Goal: Information Seeking & Learning: Learn about a topic

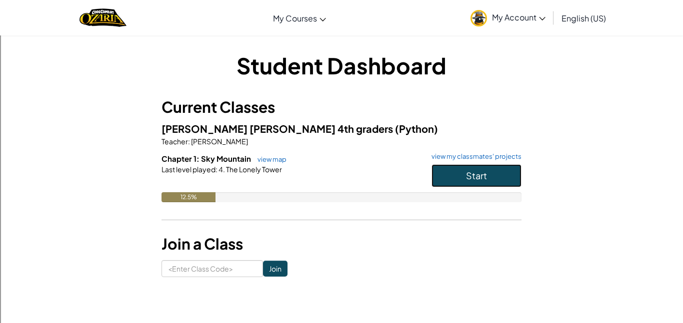
click at [437, 177] on button "Start" at bounding box center [476, 175] width 90 height 23
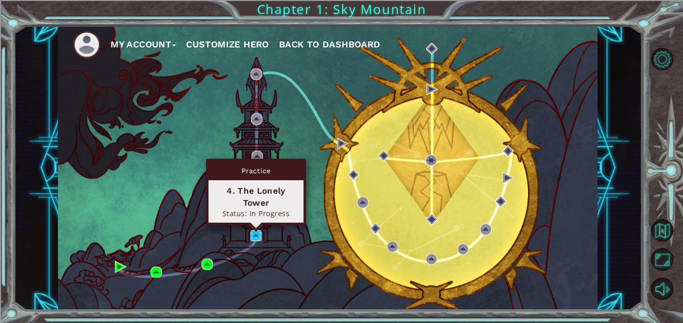
click at [259, 234] on img at bounding box center [255, 235] width 11 height 11
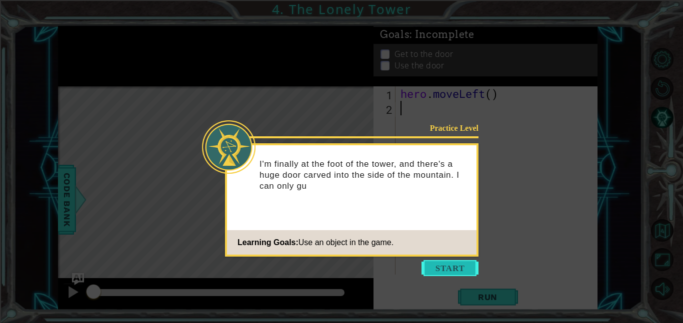
click at [458, 268] on button "Start" at bounding box center [449, 268] width 57 height 16
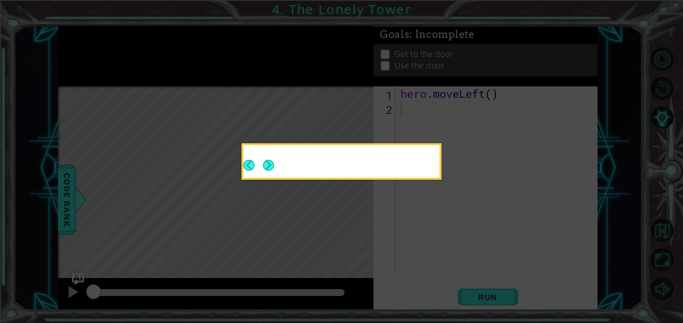
click at [457, 270] on icon at bounding box center [341, 161] width 683 height 323
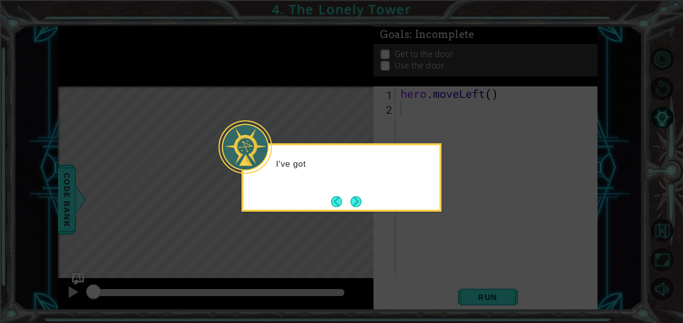
click at [337, 292] on icon at bounding box center [341, 161] width 683 height 323
click at [342, 273] on icon at bounding box center [341, 161] width 683 height 323
click at [335, 274] on icon at bounding box center [341, 161] width 683 height 323
click at [350, 264] on icon at bounding box center [341, 161] width 683 height 323
click at [350, 262] on icon at bounding box center [341, 161] width 683 height 323
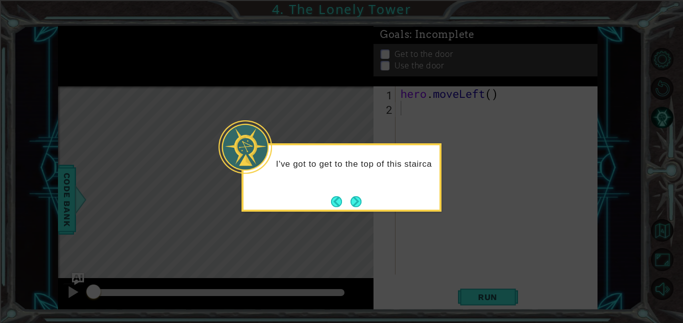
click at [350, 260] on icon at bounding box center [341, 161] width 683 height 323
click at [348, 260] on icon at bounding box center [341, 161] width 683 height 323
click at [349, 259] on icon at bounding box center [341, 161] width 683 height 323
click at [349, 258] on icon at bounding box center [341, 161] width 683 height 323
click at [362, 236] on icon at bounding box center [341, 161] width 683 height 323
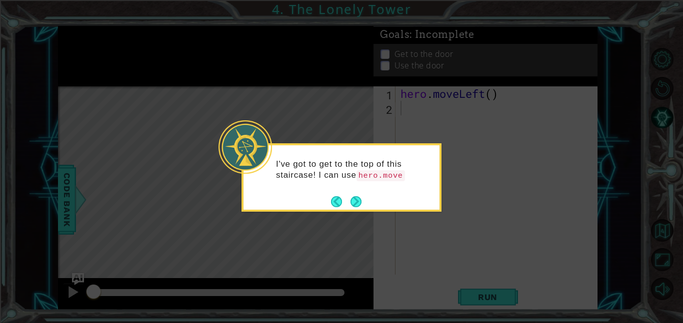
click at [361, 239] on icon at bounding box center [341, 161] width 683 height 323
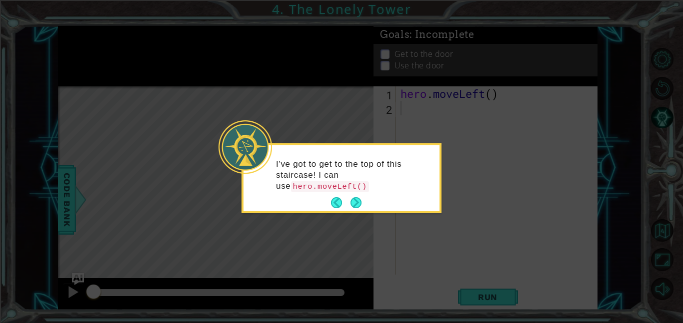
click at [356, 246] on icon at bounding box center [341, 161] width 683 height 323
click at [357, 246] on icon at bounding box center [341, 161] width 683 height 323
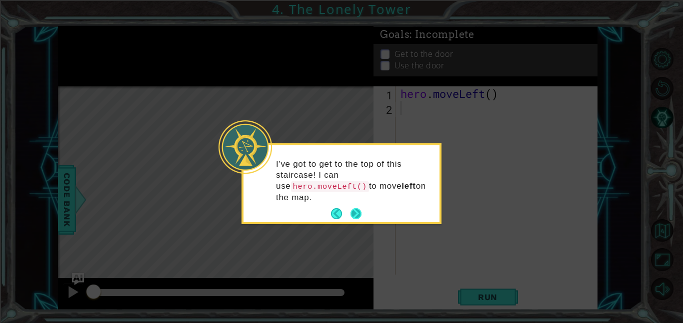
click at [357, 208] on button "Next" at bounding box center [355, 213] width 11 height 11
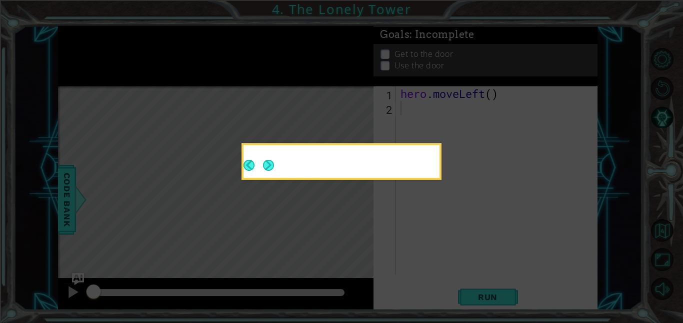
click at [351, 217] on icon at bounding box center [341, 161] width 683 height 323
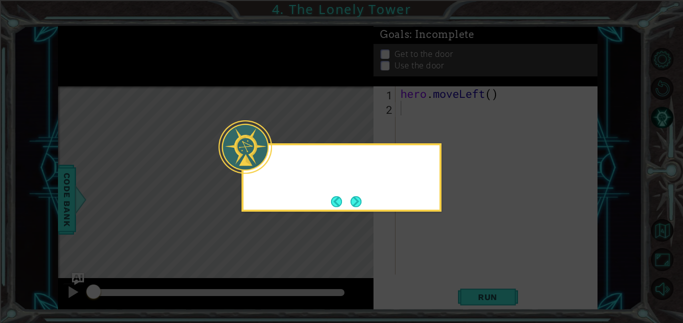
click at [354, 217] on icon at bounding box center [341, 161] width 683 height 323
click at [354, 203] on button "Next" at bounding box center [355, 201] width 11 height 11
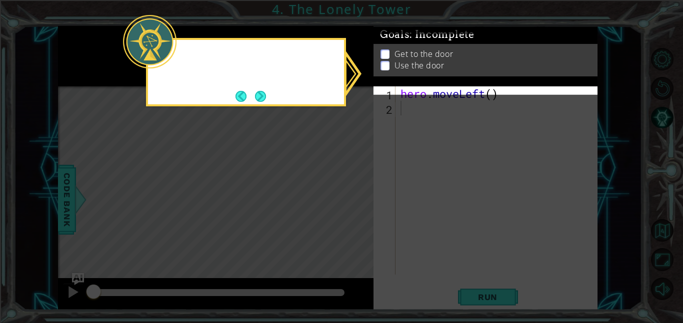
click at [358, 204] on icon at bounding box center [341, 161] width 683 height 323
click at [357, 206] on icon at bounding box center [341, 161] width 683 height 323
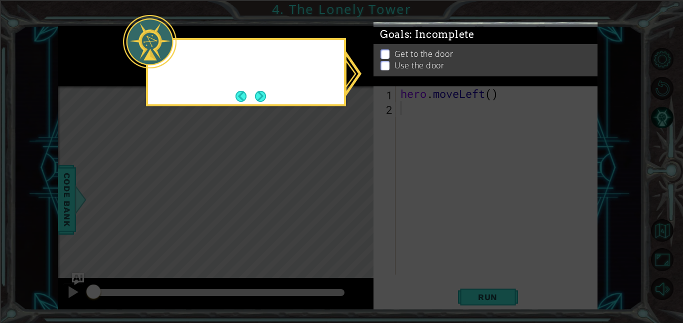
click at [358, 204] on icon at bounding box center [341, 161] width 683 height 323
click at [356, 205] on icon at bounding box center [341, 161] width 683 height 323
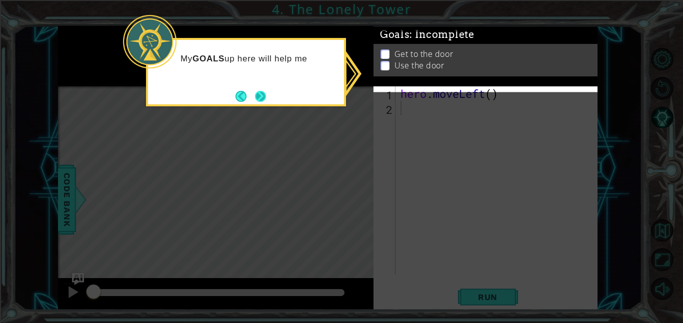
click at [265, 92] on button "Next" at bounding box center [260, 96] width 11 height 11
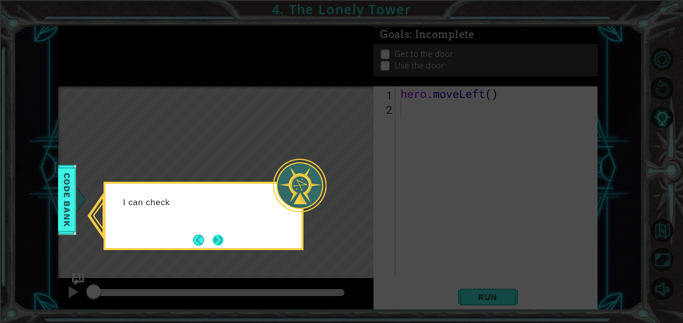
click at [220, 241] on button "Next" at bounding box center [217, 240] width 11 height 11
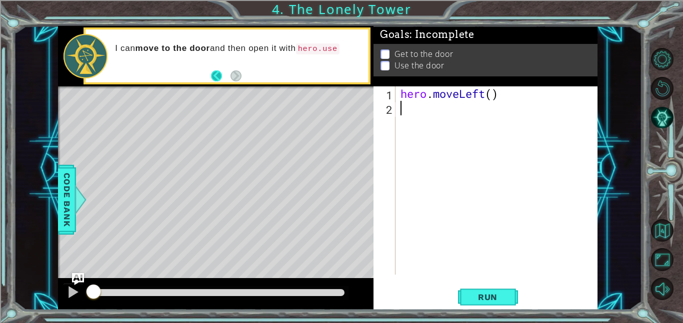
click at [220, 77] on button "Back" at bounding box center [220, 75] width 19 height 11
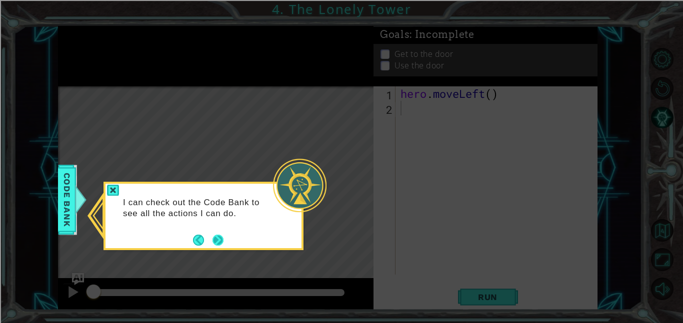
click at [218, 242] on button "Next" at bounding box center [217, 240] width 11 height 11
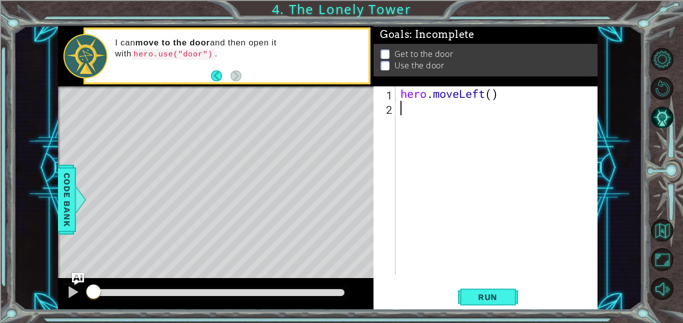
click at [418, 114] on div "hero . moveLeft ( )" at bounding box center [499, 194] width 202 height 217
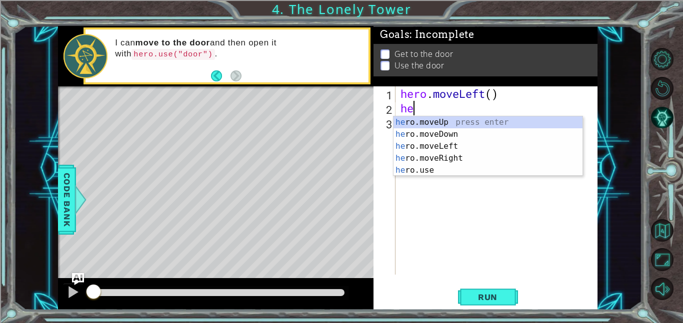
type textarea "her"
click at [517, 123] on div "her o.moveUp press enter her o.moveDown press enter her o.moveLeft press enter …" at bounding box center [487, 158] width 189 height 84
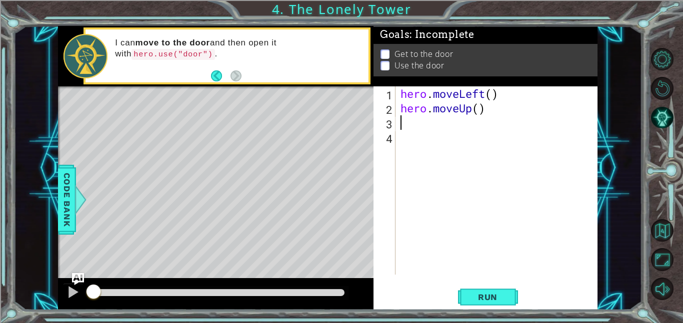
click at [513, 95] on div "hero . moveLeft ( ) hero . moveUp ( )" at bounding box center [499, 194] width 202 height 217
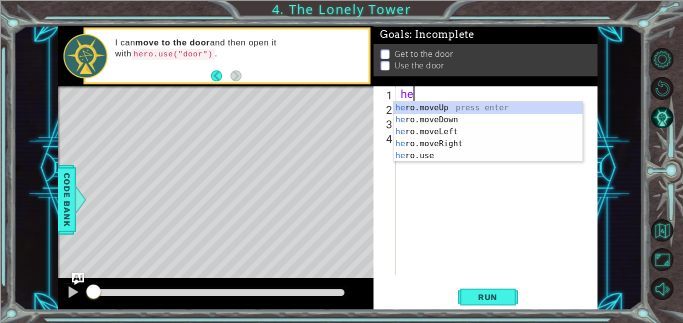
type textarea "h"
click at [453, 120] on div "h ero.moveUp press enter h ero.moveDown press enter h ero.moveLeft press enter …" at bounding box center [487, 150] width 189 height 96
type textarea "h"
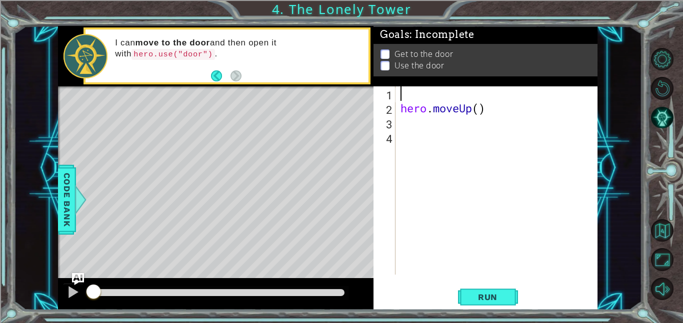
type textarea "m"
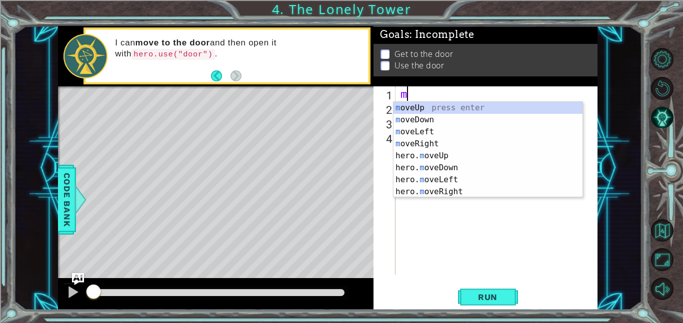
click at [424, 133] on div "m oveUp press enter m oveDown press enter m oveLeft press enter m oveRight pres…" at bounding box center [487, 162] width 189 height 120
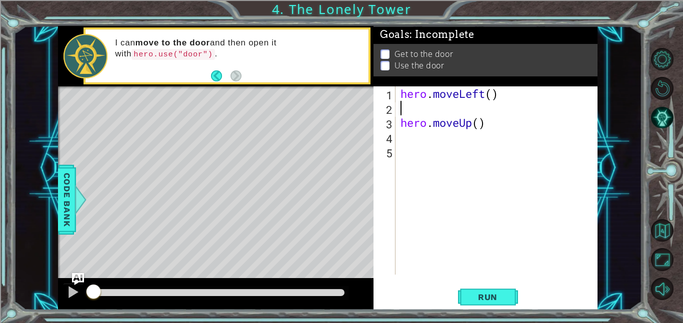
click at [510, 92] on div "hero . moveLeft ( ) hero . moveUp ( )" at bounding box center [499, 194] width 202 height 217
type textarea "hero.moveLeft()"
type textarea "hero.moveUp()"
click at [322, 203] on div "Level Map" at bounding box center [289, 233] width 462 height 294
click at [492, 299] on span "Run" at bounding box center [487, 297] width 39 height 10
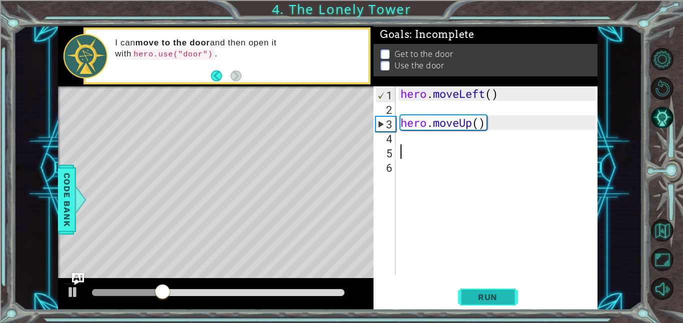
click at [497, 297] on span "Run" at bounding box center [487, 297] width 39 height 10
click at [497, 296] on span "Run" at bounding box center [487, 297] width 39 height 10
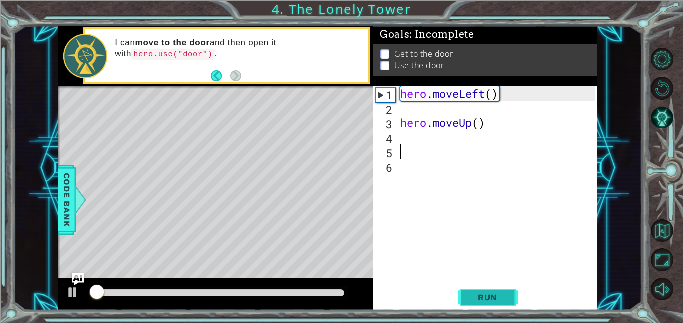
click at [500, 301] on span "Run" at bounding box center [487, 297] width 39 height 10
click at [502, 303] on button "Run" at bounding box center [488, 297] width 60 height 22
click at [502, 306] on button "Run" at bounding box center [488, 297] width 60 height 22
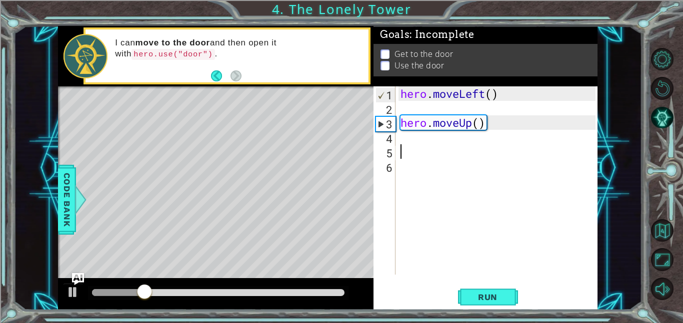
click at [523, 101] on div "hero . moveLeft ( ) hero . moveUp ( )" at bounding box center [499, 194] width 202 height 217
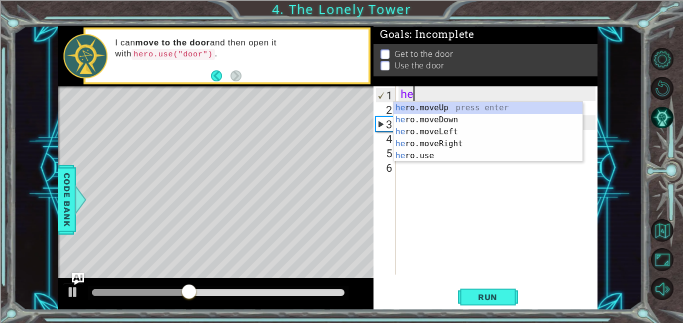
type textarea "h"
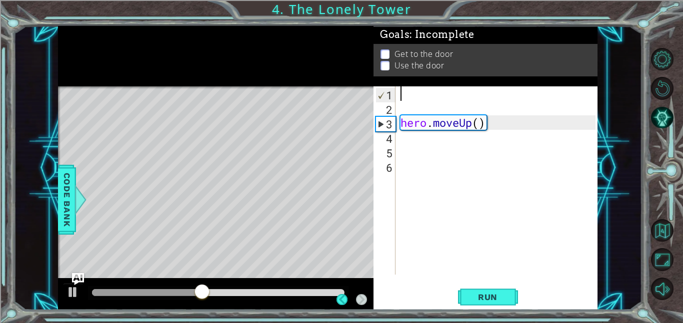
click at [521, 122] on div "hero . moveUp ( )" at bounding box center [499, 194] width 202 height 217
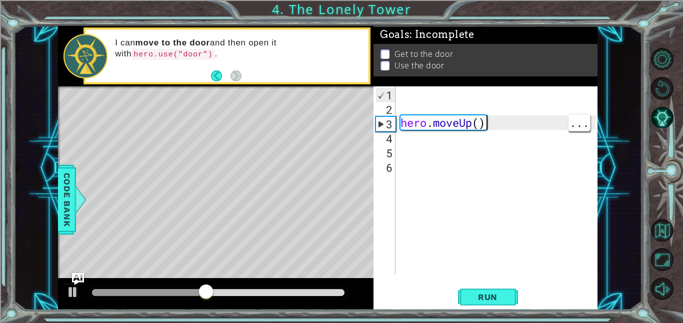
type textarea "hero.moveUp()"
click at [505, 131] on div "hero . moveUp ( )" at bounding box center [499, 194] width 202 height 217
click at [478, 119] on div "hero . moveUp ( )" at bounding box center [499, 194] width 202 height 217
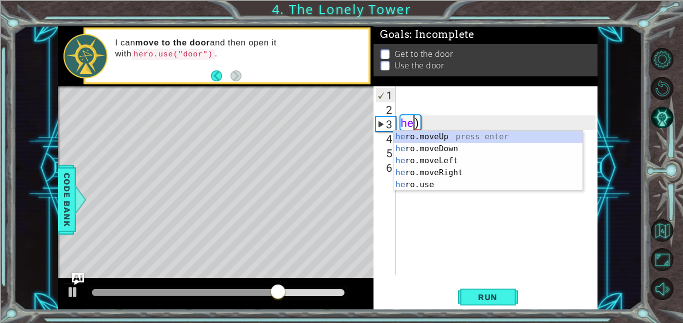
type textarea ")"
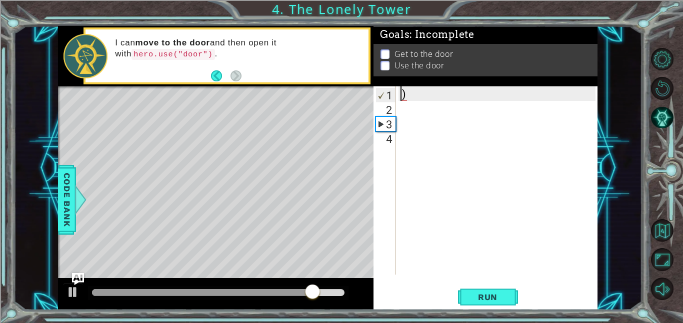
click at [468, 95] on div ")" at bounding box center [499, 194] width 202 height 217
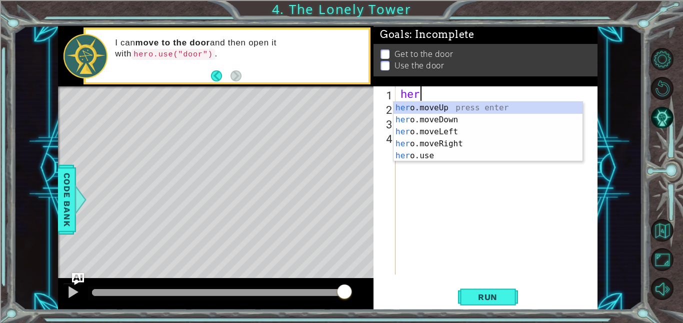
type textarea "hero"
click at [415, 110] on div "hero .moveUp press enter hero .moveDown press enter hero .moveLeft press enter …" at bounding box center [487, 144] width 189 height 84
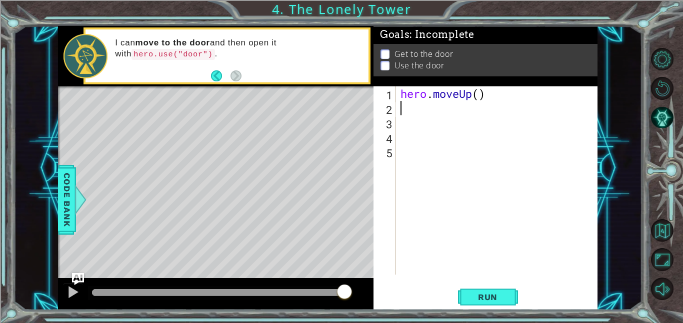
click at [412, 111] on div "hero . moveUp ( )" at bounding box center [499, 194] width 202 height 217
click at [400, 107] on div "hero . moveUp ( )" at bounding box center [499, 194] width 202 height 217
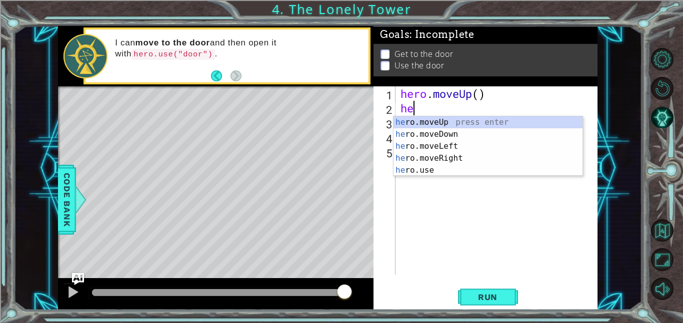
type textarea "her"
click at [447, 144] on div "her o.moveUp press enter her o.moveDown press enter her o.moveLeft press enter …" at bounding box center [487, 158] width 189 height 84
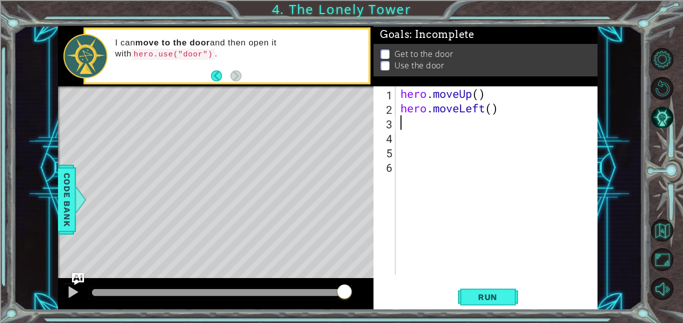
click at [515, 99] on div "hero . moveUp ( ) hero . moveLeft ( )" at bounding box center [499, 194] width 202 height 217
type textarea "hero.moveUp() hero.moveLeft()"
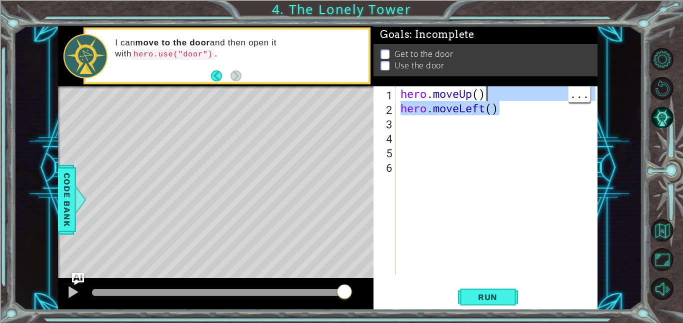
click at [513, 116] on div "hero . moveUp ( ) hero . moveLeft ( )" at bounding box center [499, 194] width 202 height 217
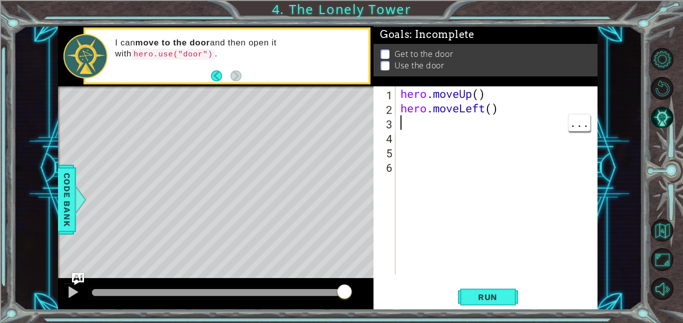
click at [513, 118] on div "hero . moveUp ( ) hero . moveLeft ( )" at bounding box center [499, 194] width 202 height 217
click at [514, 113] on div "hero . moveUp ( ) hero . moveLeft ( )" at bounding box center [499, 194] width 202 height 217
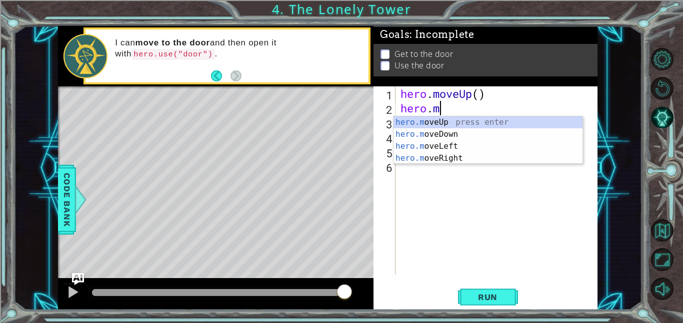
type textarea "hero"
click at [461, 115] on div "hero . moveUp ( ) hero" at bounding box center [499, 194] width 202 height 217
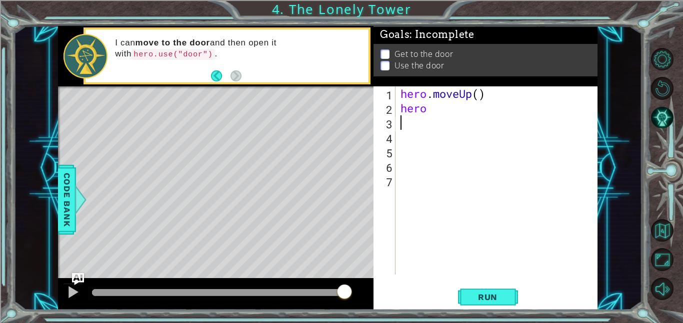
click at [514, 92] on div "hero . moveUp ( ) hero" at bounding box center [499, 194] width 202 height 217
click at [502, 298] on span "Run" at bounding box center [487, 297] width 39 height 10
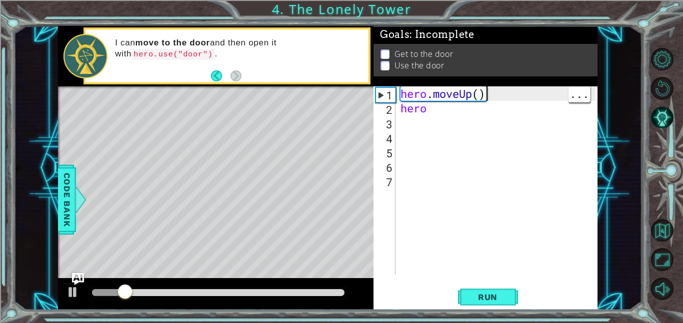
click at [527, 92] on div "hero . moveUp ( ) hero" at bounding box center [499, 194] width 202 height 217
click at [456, 109] on div "hero . moveUp ( ) hero" at bounding box center [499, 194] width 202 height 217
click at [495, 297] on span "Run" at bounding box center [487, 297] width 39 height 10
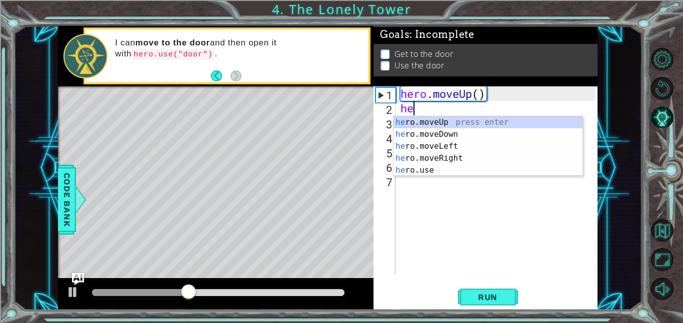
click at [432, 172] on div "he ro.moveUp press enter he ro.moveDown press enter he ro.moveLeft press enter …" at bounding box center [487, 158] width 189 height 84
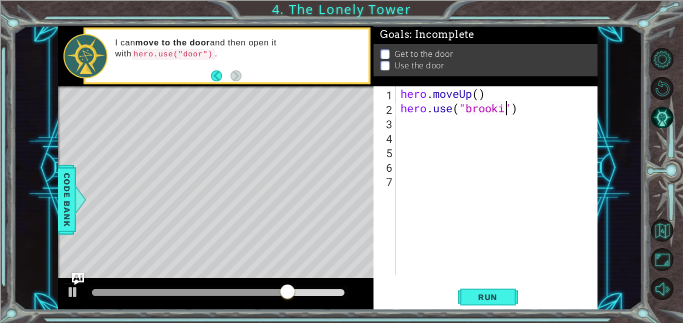
scroll to position [0, 5]
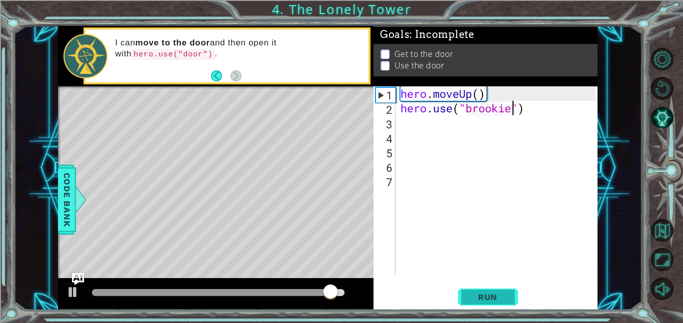
click at [493, 297] on span "Run" at bounding box center [487, 297] width 39 height 10
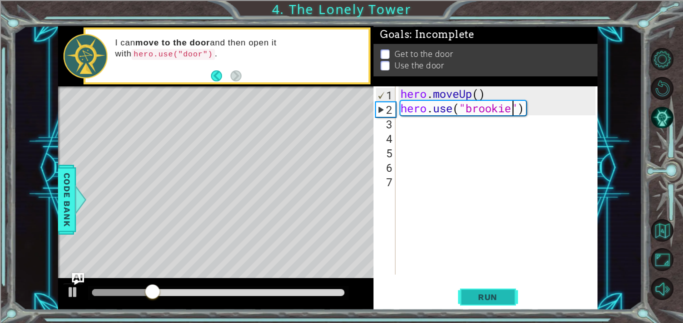
click at [467, 294] on button "Run" at bounding box center [488, 297] width 60 height 22
click at [487, 306] on button "Run" at bounding box center [488, 297] width 60 height 22
click at [489, 298] on span "Run" at bounding box center [487, 297] width 39 height 10
click at [489, 292] on span "Run" at bounding box center [487, 297] width 39 height 10
click at [76, 290] on div at bounding box center [72, 292] width 13 height 13
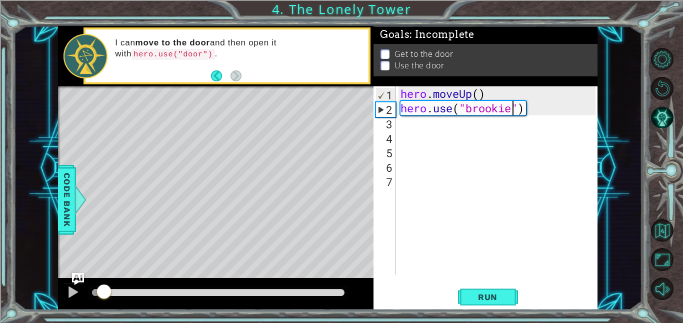
click at [261, 161] on div "Level Map" at bounding box center [289, 233] width 462 height 294
click at [266, 178] on div "Level Map" at bounding box center [289, 233] width 462 height 294
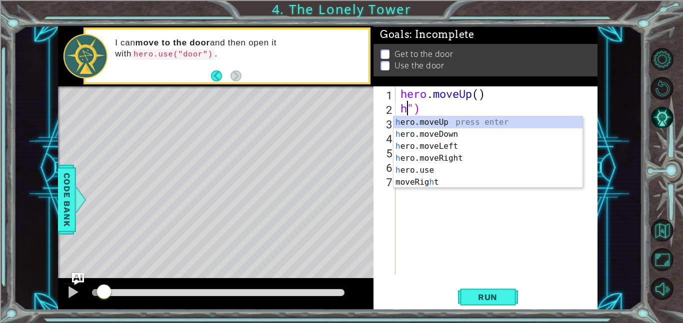
scroll to position [0, 0]
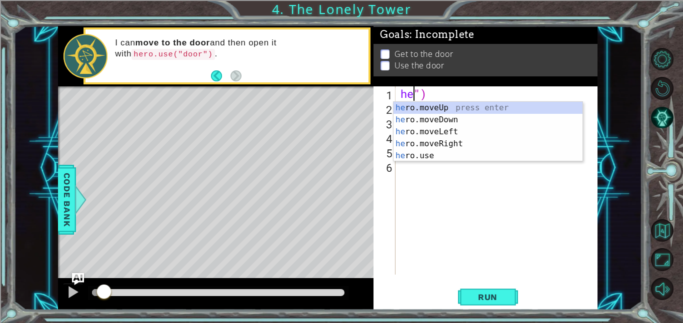
type textarea "")"
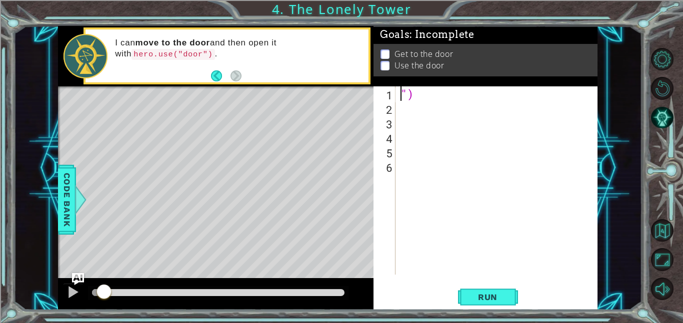
click at [451, 104] on div "")" at bounding box center [499, 194] width 202 height 217
click at [411, 87] on div "")" at bounding box center [499, 194] width 202 height 217
type textarea """
click at [410, 93] on div at bounding box center [499, 194] width 202 height 217
click at [75, 297] on div at bounding box center [72, 292] width 13 height 13
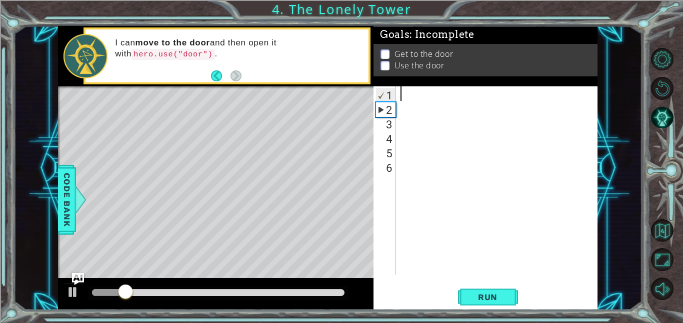
click at [412, 91] on div at bounding box center [499, 194] width 202 height 217
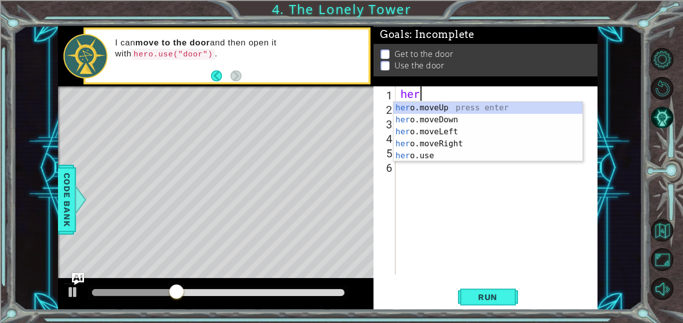
type textarea "hero"
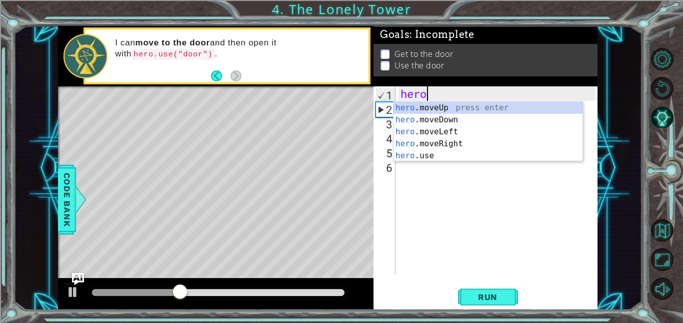
scroll to position [0, 0]
click at [462, 123] on div "hero .moveUp press enter hero .moveDown press enter hero .moveLeft press enter …" at bounding box center [487, 144] width 189 height 84
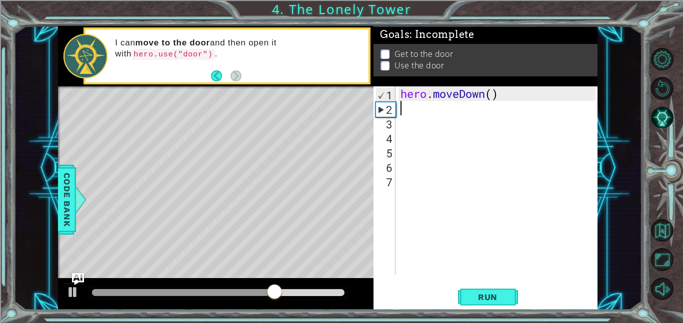
click at [431, 113] on div "hero . moveDown ( )" at bounding box center [499, 194] width 202 height 217
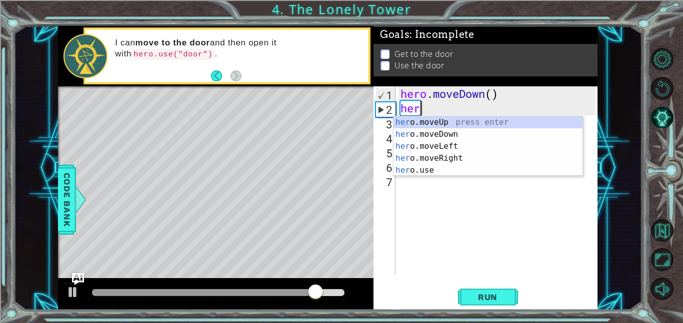
scroll to position [0, 0]
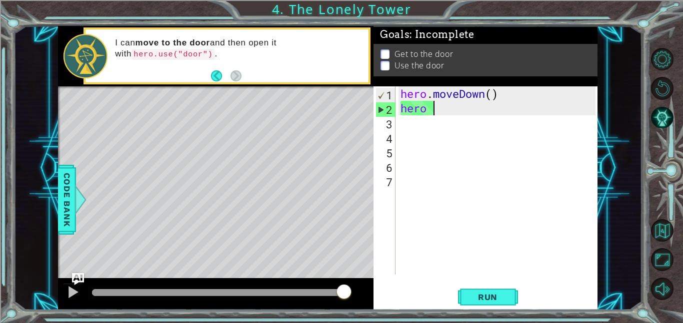
type textarea "hero m"
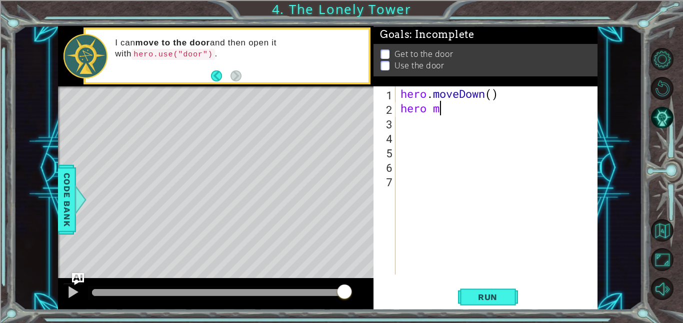
click at [454, 116] on div "hero . moveDown ( ) hero m" at bounding box center [499, 194] width 202 height 217
click at [468, 122] on div "hero . moveDown ( ) hero m" at bounding box center [499, 194] width 202 height 217
type textarea "her"
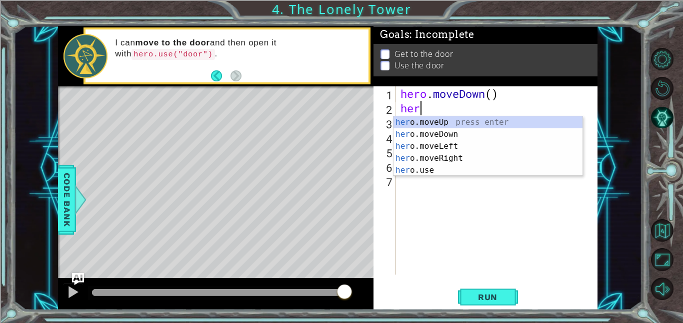
click at [501, 124] on div "her o.moveUp press enter her o.moveDown press enter her o.moveLeft press enter …" at bounding box center [487, 158] width 189 height 84
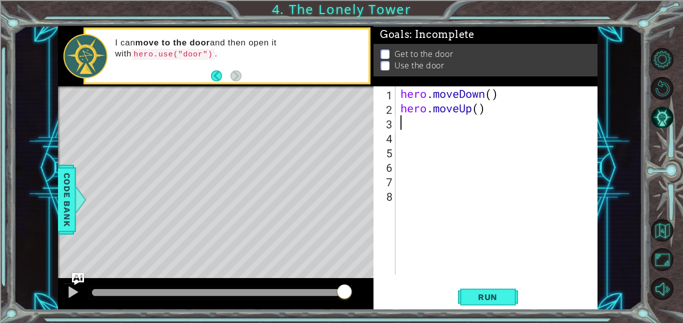
click at [528, 98] on div "hero . moveDown ( ) hero . moveUp ( )" at bounding box center [499, 194] width 202 height 217
type textarea "hero.moveDown()"
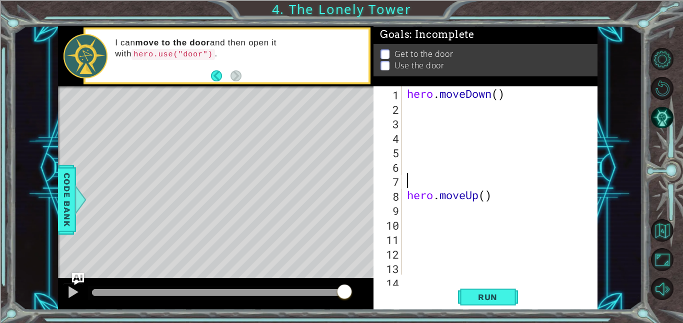
click at [520, 104] on div "hero . moveDown ( ) hero . moveUp ( )" at bounding box center [502, 194] width 195 height 217
type textarea "hero.moveDown()"
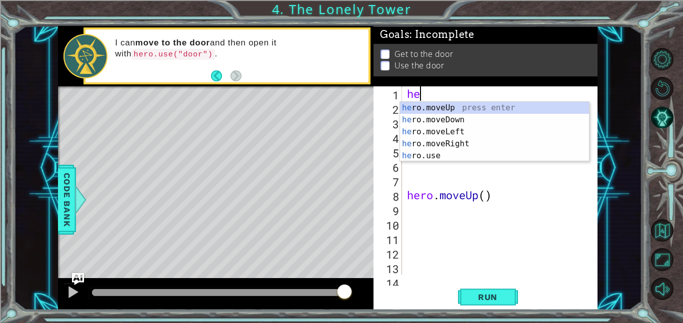
type textarea "h"
click at [466, 133] on div "h ero.moveUp press enter h ero.moveDown press enter h ero.moveLeft press enter …" at bounding box center [494, 150] width 189 height 96
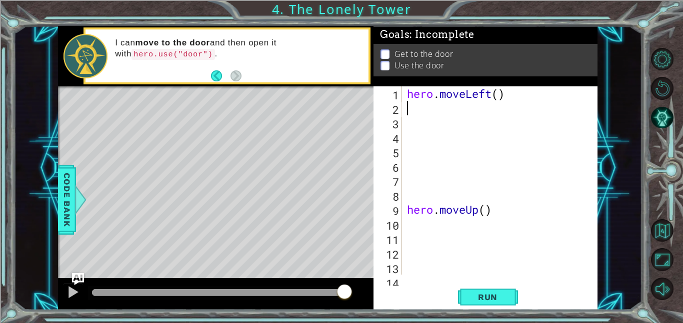
click at [508, 203] on div "hero . moveLeft ( ) hero . moveUp ( )" at bounding box center [502, 194] width 195 height 217
type textarea "hero.moveUp()"
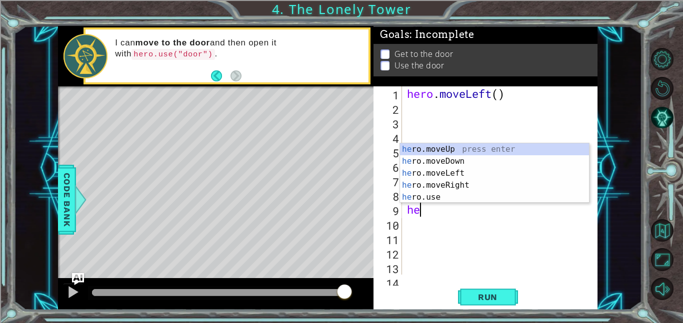
type textarea "h"
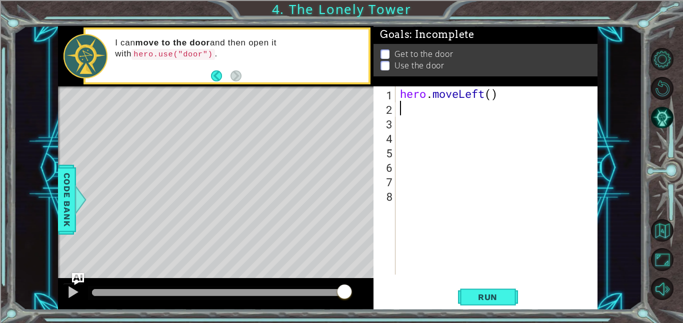
type textarea "hero.moveLeft()"
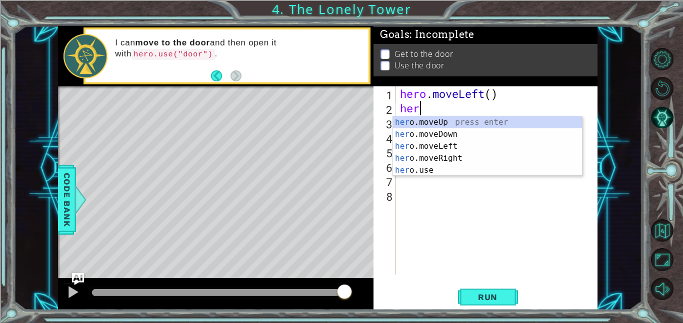
type textarea "hero"
click at [459, 123] on div "hero .moveUp press enter hero .moveDown press enter hero .moveLeft press enter …" at bounding box center [487, 158] width 189 height 84
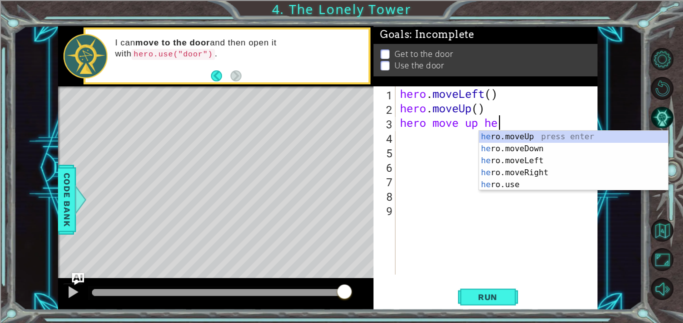
scroll to position [0, 3]
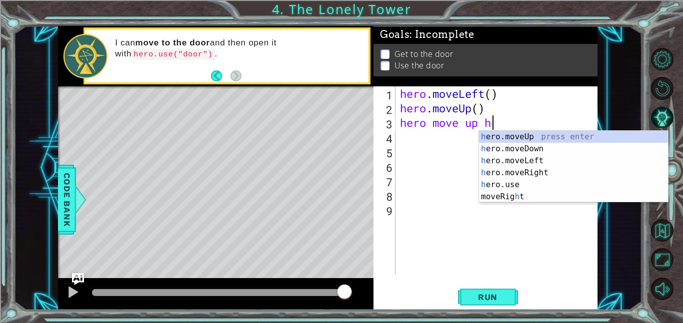
type textarea "hero move up"
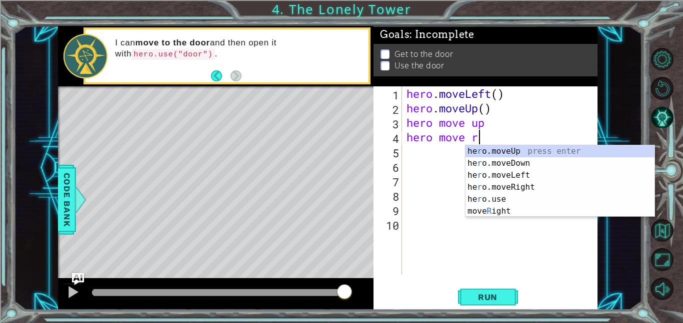
scroll to position [0, 3]
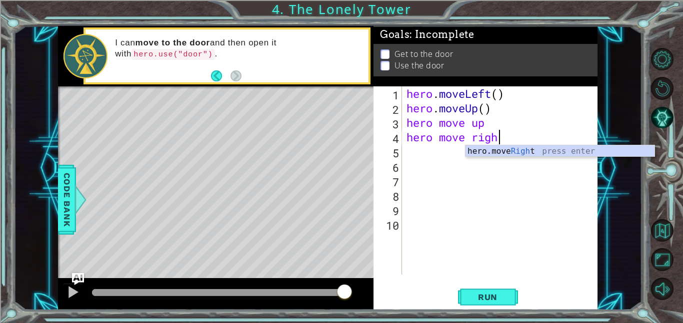
type textarea "hero move right"
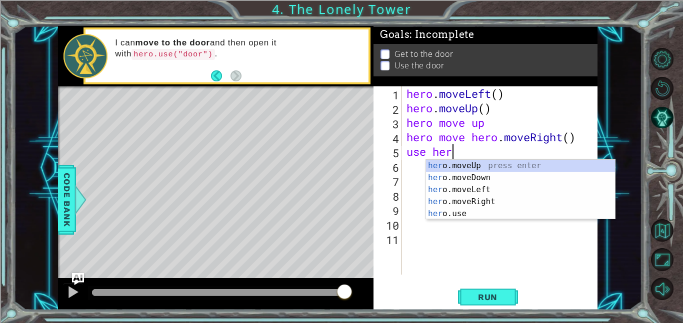
scroll to position [0, 1]
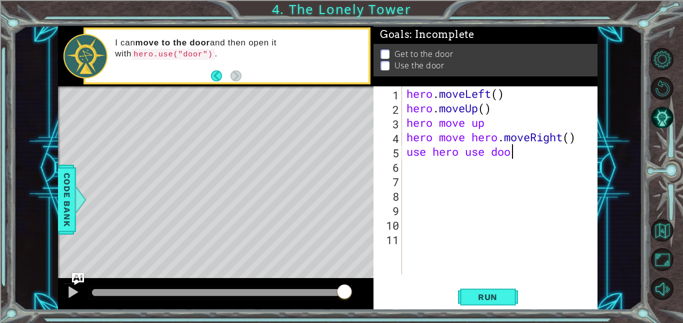
type textarea "use hero use door"
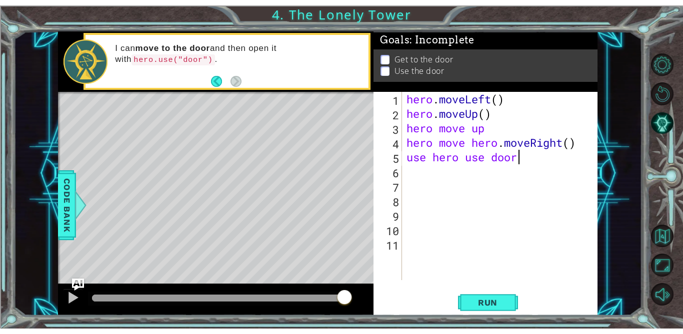
scroll to position [0, 0]
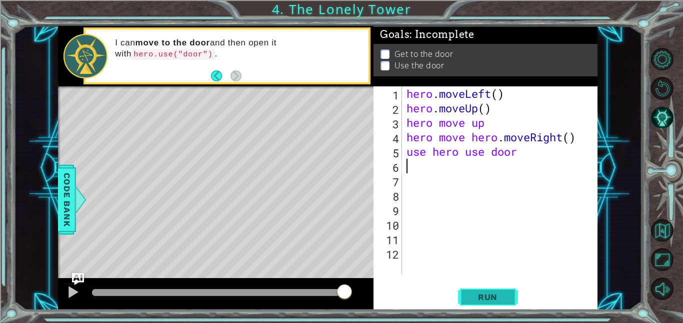
click at [511, 288] on button "Run" at bounding box center [488, 297] width 60 height 22
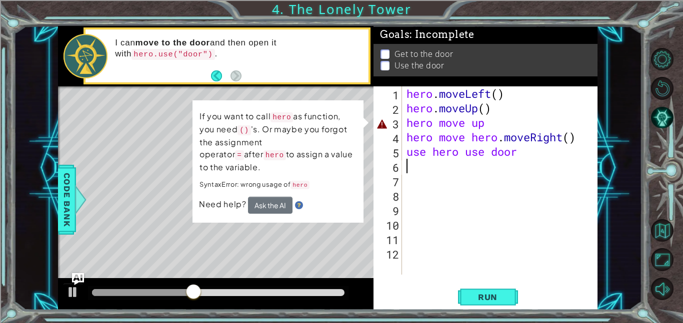
click at [526, 155] on div "hero . moveLeft ( ) hero . moveUp ( ) hero move up hero move hero . moveRight (…" at bounding box center [502, 194] width 196 height 217
type textarea "use hero use door"
click at [405, 225] on div "hero . moveLeft ( ) hero . moveUp ( ) hero move up hero move hero . moveRight (…" at bounding box center [502, 194] width 196 height 217
click at [582, 224] on span "..." at bounding box center [578, 224] width 21 height 16
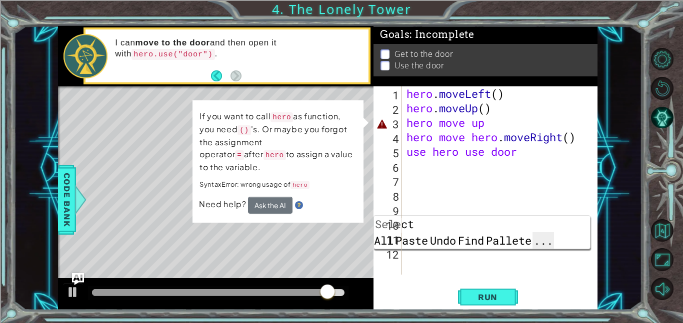
click at [554, 232] on span "..." at bounding box center [542, 240] width 21 height 16
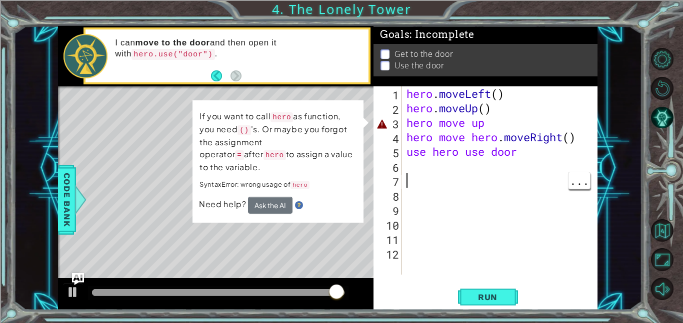
click at [532, 159] on div "hero . moveLeft ( ) hero . moveUp ( ) hero move up hero move hero . moveRight (…" at bounding box center [502, 194] width 196 height 217
type textarea "use hero use door"
click at [579, 167] on span "..." at bounding box center [578, 166] width 21 height 16
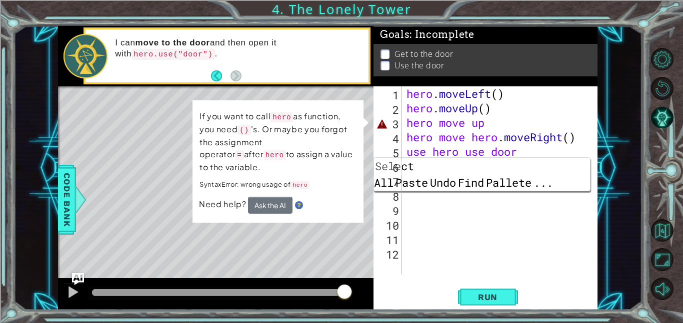
click at [529, 239] on div "hero . moveLeft ( ) hero . moveUp ( ) hero move up hero move hero . moveRight (…" at bounding box center [502, 194] width 196 height 217
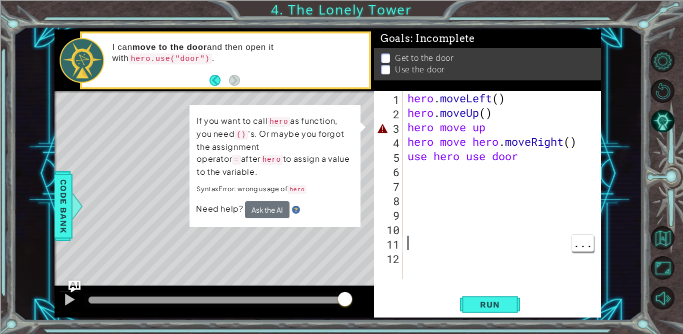
click at [419, 181] on div "hero . moveLeft ( ) hero . moveUp ( ) hero move up hero move hero . moveRight (…" at bounding box center [504, 199] width 198 height 217
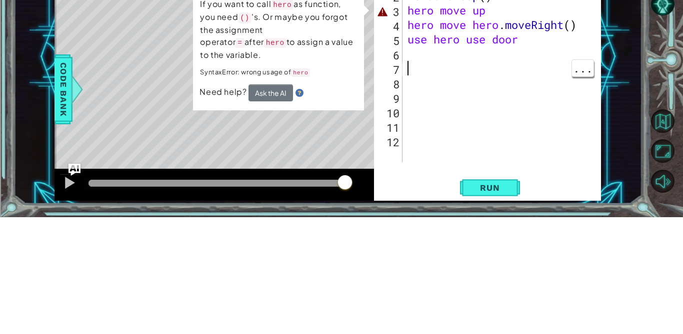
type textarea "("
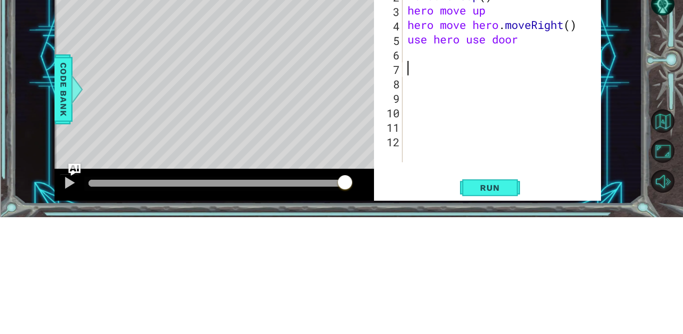
click at [528, 163] on div "hero . moveLeft ( ) hero . moveUp ( ) hero move up hero move hero . moveRight (…" at bounding box center [504, 199] width 198 height 217
type textarea "use hero use door()"
click at [551, 221] on div "hero . moveLeft ( ) hero . moveUp ( ) hero move up hero move hero . moveRight (…" at bounding box center [504, 207] width 198 height 232
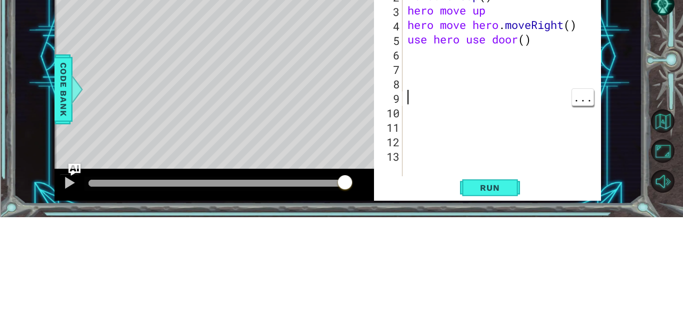
click at [634, 220] on div "1 ההההההההההההההההההההההההההההההההההההההההההההההההההההההההההההההההההההההההההההה…" at bounding box center [327, 174] width 628 height 294
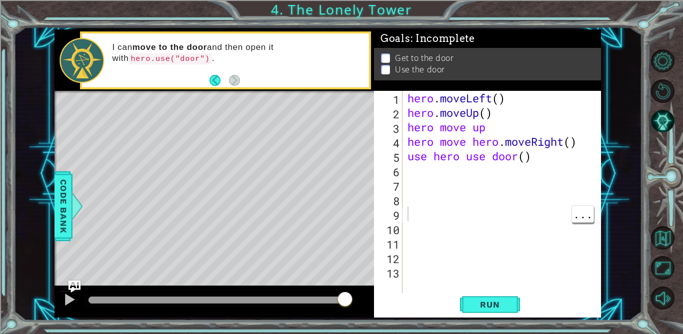
click at [499, 304] on span "Run" at bounding box center [489, 305] width 39 height 10
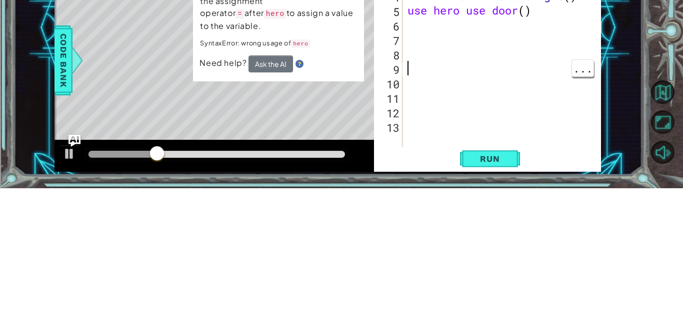
click at [337, 256] on div "Level Map" at bounding box center [285, 238] width 462 height 294
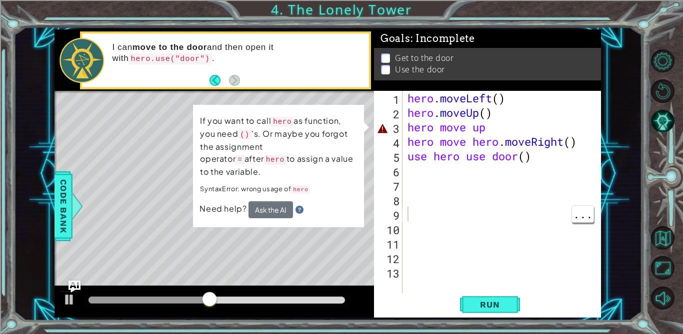
click at [570, 127] on div "hero . moveLeft ( ) hero . moveUp ( ) hero move up hero move hero . moveRight (…" at bounding box center [504, 207] width 198 height 232
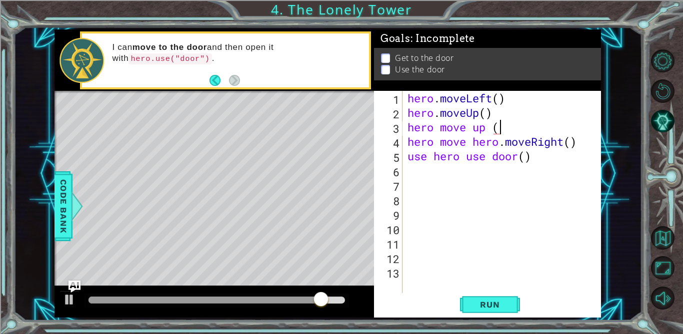
type textarea "hero move up ()"
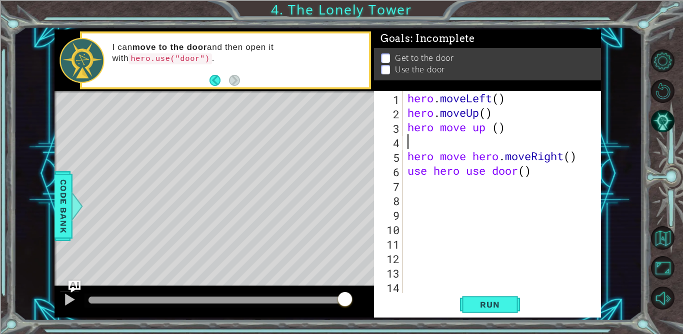
click at [343, 124] on div "Level Map" at bounding box center [285, 238] width 462 height 294
click at [495, 305] on span "Run" at bounding box center [489, 305] width 39 height 10
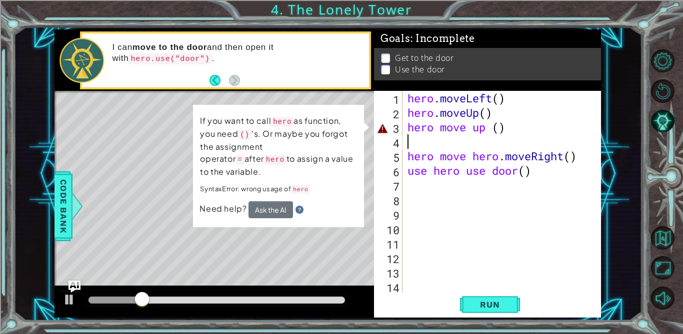
click at [358, 116] on div "If you want to call hero as function, you need () 's. Or maybe you forgot the a…" at bounding box center [278, 166] width 171 height 122
click at [621, 95] on div "1 ההההההההההההההההההההההההההההההההההההההההההההההההההההההההההההההההההההההההההההה…" at bounding box center [327, 174] width 628 height 294
click at [0, 0] on span "..." at bounding box center [0, 0] width 0 height 0
type textarea "use hero use door()"
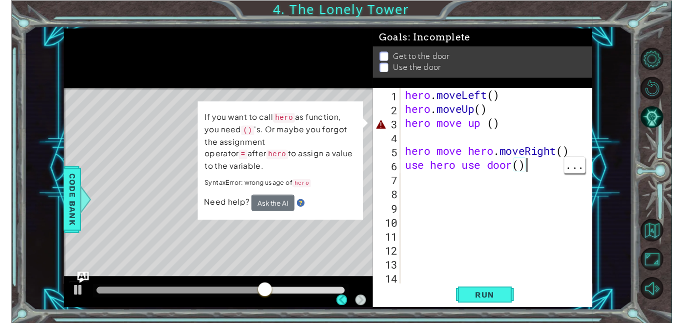
scroll to position [0, 5]
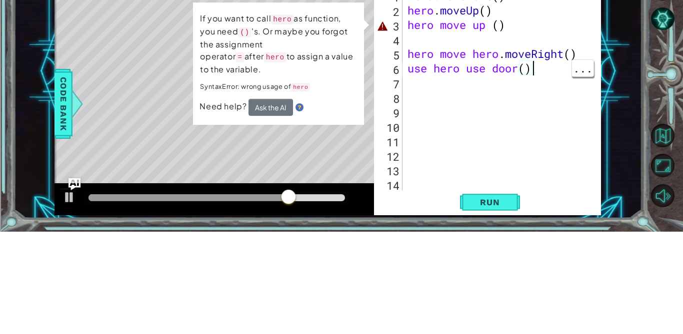
click at [620, 211] on div "1 ההההההההההההההההההההההההההההההההההההההההההההההההההההההההההההההההההההההההההההה…" at bounding box center [327, 174] width 628 height 294
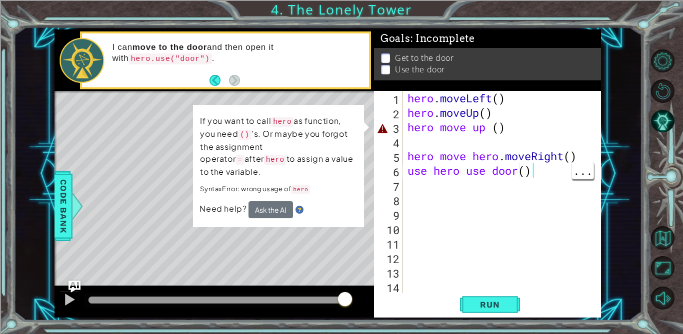
click at [494, 310] on span "Run" at bounding box center [489, 305] width 39 height 10
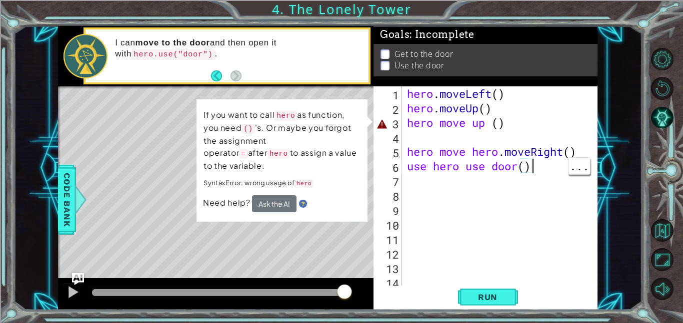
click at [551, 190] on div "hero . moveLeft ( ) hero . moveUp ( ) hero move up ( ) hero move hero . moveRig…" at bounding box center [502, 202] width 195 height 232
click at [559, 172] on div "hero . moveLeft ( ) hero . moveUp ( ) hero move up ( ) hero move hero . moveRig…" at bounding box center [502, 202] width 195 height 232
click at [586, 150] on div "hero . moveLeft ( ) hero . moveUp ( ) hero move up ( ) hero move hero . moveRig…" at bounding box center [502, 202] width 195 height 232
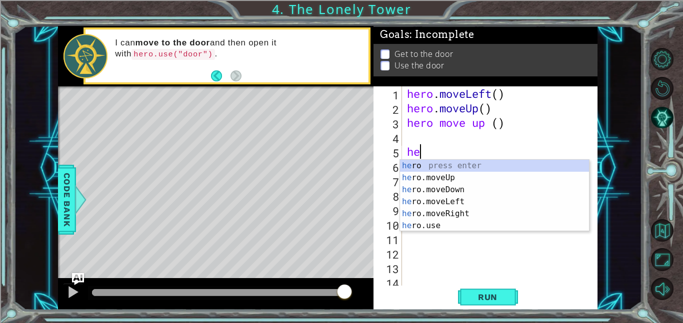
type textarea "h"
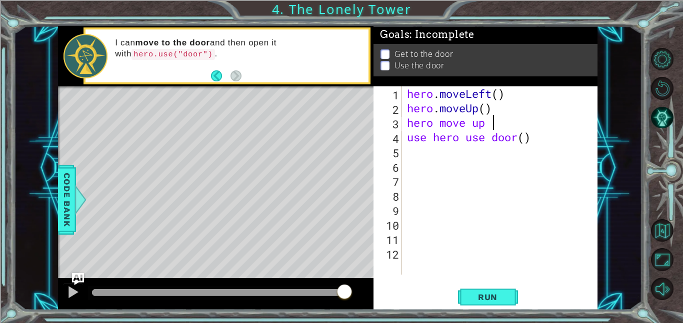
type textarea "hero move up"
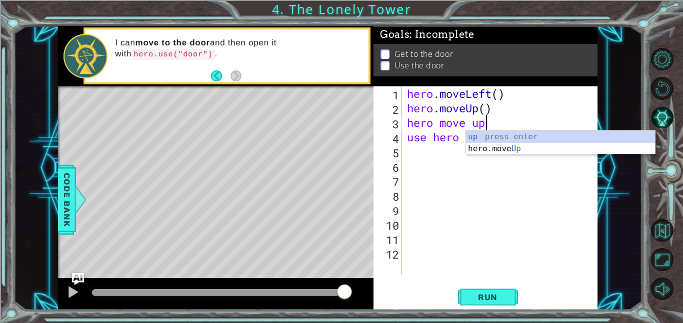
click at [574, 153] on div "up press enter hero.move Up press enter" at bounding box center [560, 155] width 189 height 48
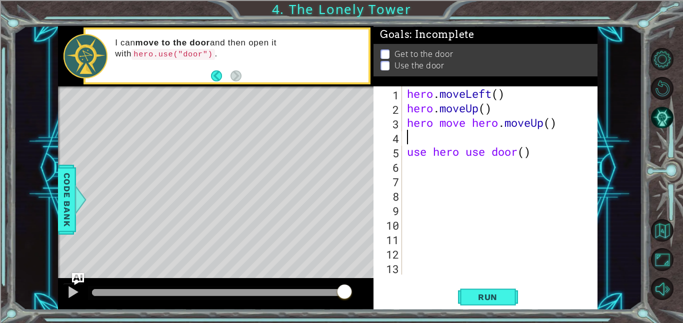
click at [0, 0] on span "..." at bounding box center [0, 0] width 0 height 0
type textarea "hero move hero.moveUp()"
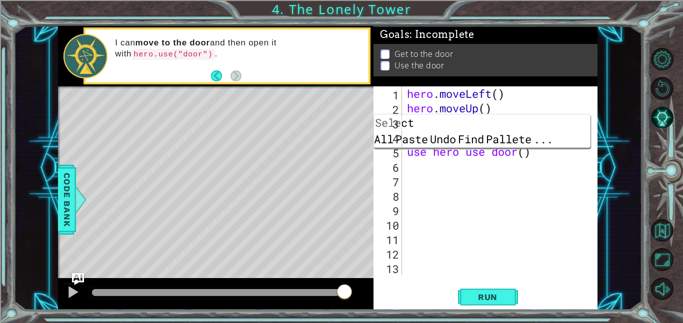
click at [560, 181] on div "hero . moveLeft ( ) hero . moveUp ( ) hero move hero . moveUp ( ) use hero use …" at bounding box center [502, 194] width 195 height 217
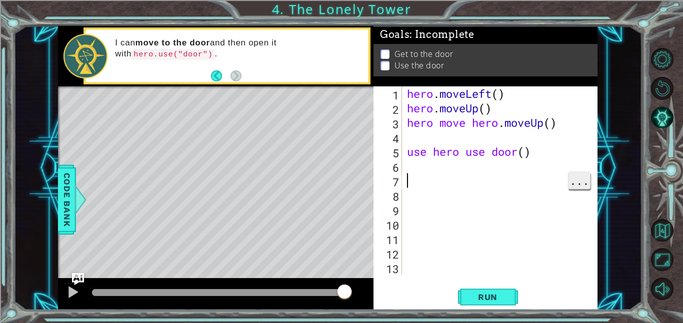
click at [571, 172] on span "..." at bounding box center [578, 180] width 21 height 16
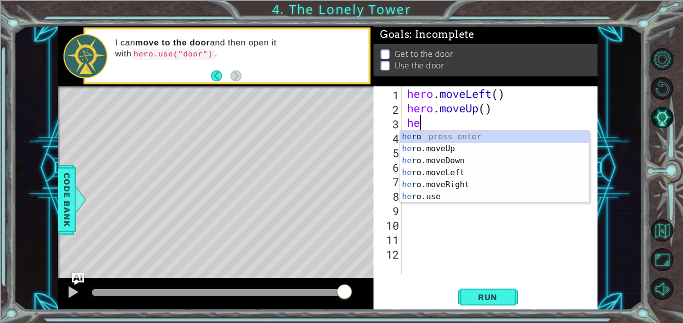
type textarea "h"
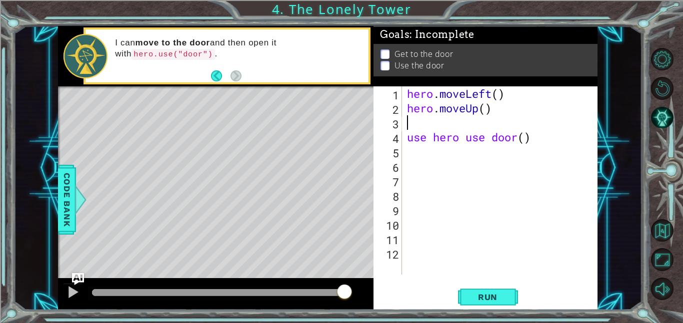
click at [555, 144] on div "hero . moveLeft ( ) hero . moveUp ( ) use hero use door ( )" at bounding box center [502, 194] width 195 height 217
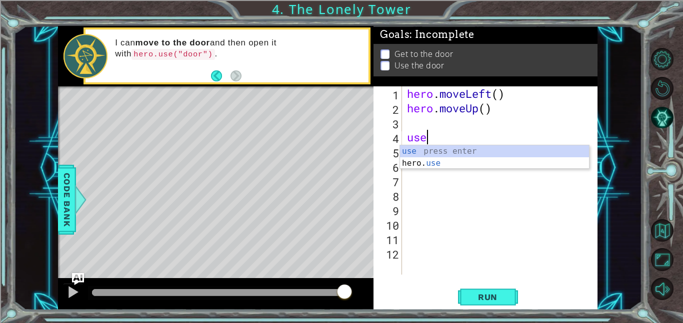
type textarea "u"
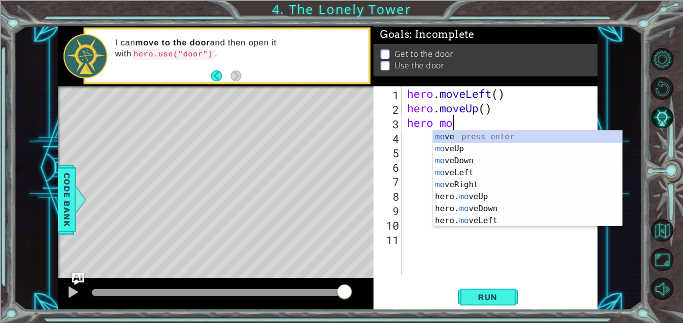
scroll to position [0, 1]
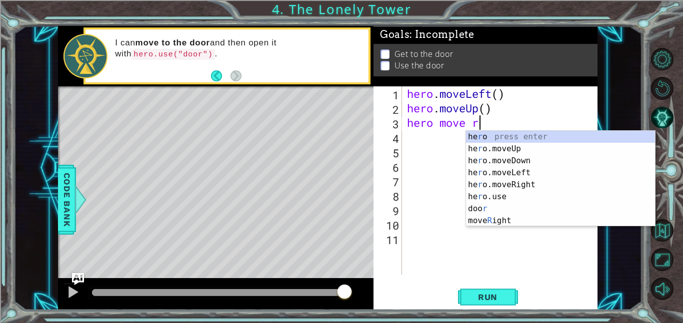
type textarea "hero move ri"
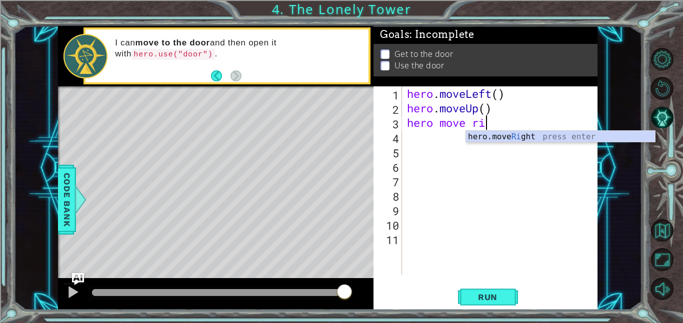
click at [542, 152] on div "hero . moveLeft ( ) hero . moveUp ( ) hero move ri" at bounding box center [502, 194] width 195 height 217
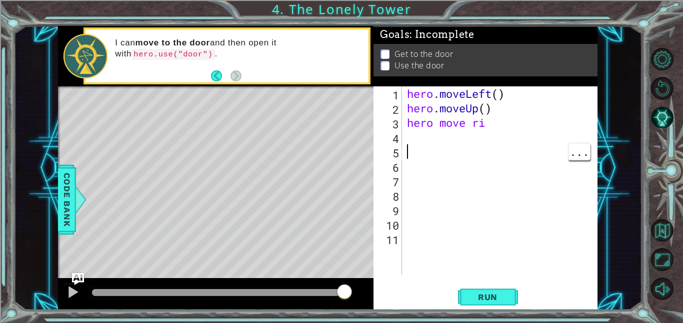
scroll to position [0, 0]
click at [524, 121] on div "hero . moveLeft ( ) hero . moveUp ( ) hero move ri" at bounding box center [502, 194] width 195 height 217
type textarea "hero move ri"
click at [505, 133] on div "hero . moveLeft ( ) hero . moveUp ( ) hero move ri" at bounding box center [502, 194] width 195 height 217
click at [502, 131] on div "hero . moveLeft ( ) hero . moveUp ( ) hero move ri" at bounding box center [502, 194] width 195 height 217
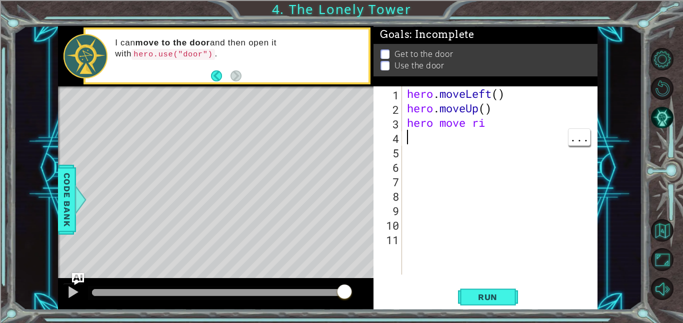
click at [510, 128] on div "hero . moveLeft ( ) hero . moveUp ( ) hero move ri" at bounding box center [502, 194] width 195 height 217
type textarea "hero move rig"
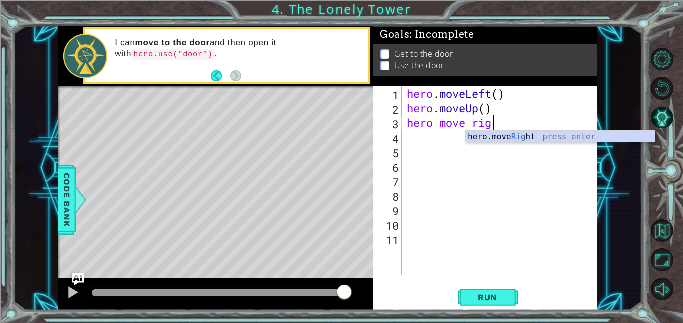
click at [567, 143] on div "hero . moveLeft ( ) hero . moveUp ( ) hero move rig" at bounding box center [502, 194] width 195 height 217
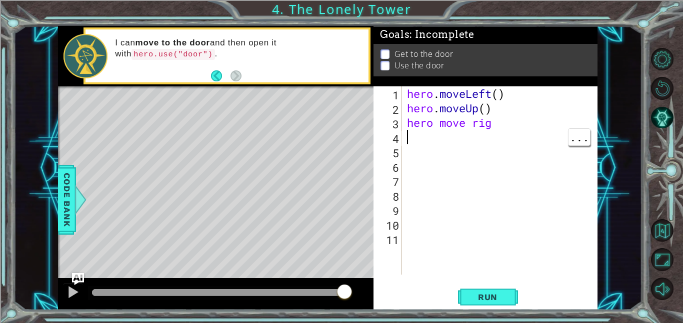
scroll to position [0, 0]
click at [498, 126] on div "hero . moveLeft ( ) hero . moveUp ( ) hero move rig" at bounding box center [502, 194] width 195 height 217
click at [480, 128] on div "hero . moveLeft ( ) hero . moveUp ( ) hero move rig" at bounding box center [502, 194] width 195 height 217
click at [508, 126] on div "hero . moveLeft ( ) hero . moveUp ( ) hero move rig" at bounding box center [502, 194] width 195 height 217
type textarea "hero move righ"
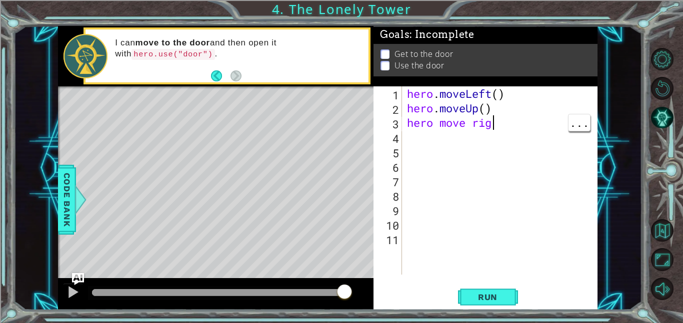
scroll to position [0, 3]
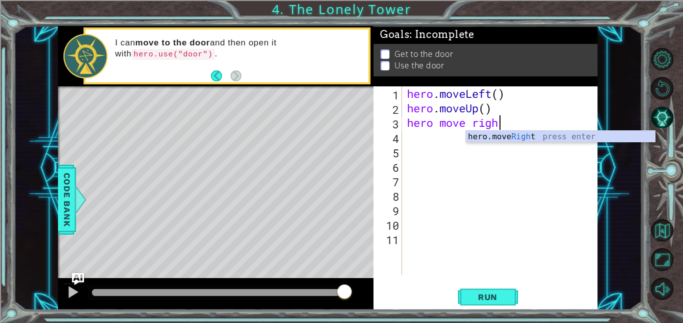
click at [526, 138] on div "hero.move Righ t press enter" at bounding box center [560, 149] width 189 height 36
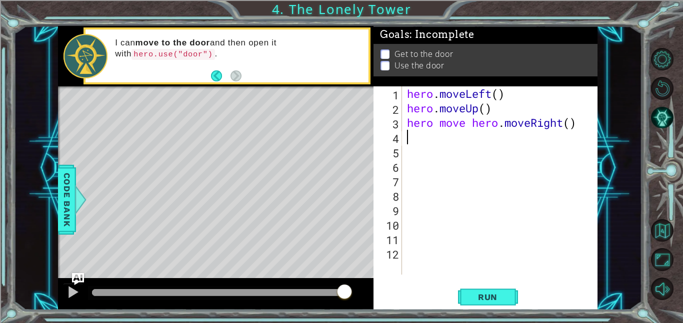
scroll to position [0, 0]
click at [466, 128] on div "hero . moveLeft ( ) hero . moveUp ( ) hero move hero . moveRight ( )" at bounding box center [502, 194] width 195 height 217
click at [536, 121] on div "hero . moveLeft ( ) hero . moveUp ( ) hero . moveRight ( )" at bounding box center [502, 194] width 195 height 217
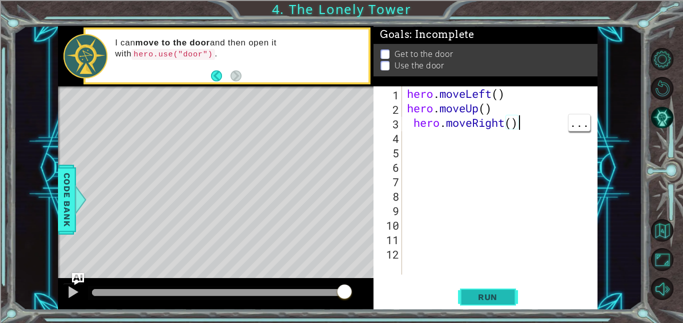
click at [499, 290] on button "Run" at bounding box center [488, 297] width 60 height 22
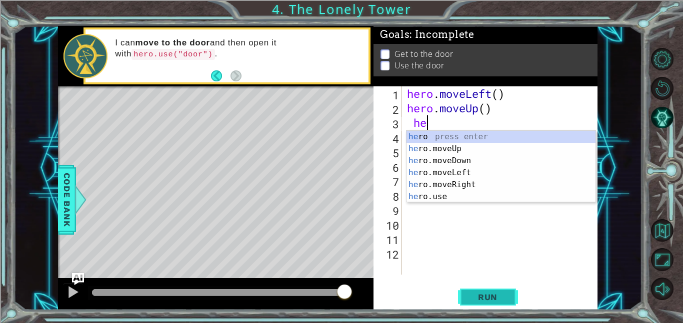
type textarea "h"
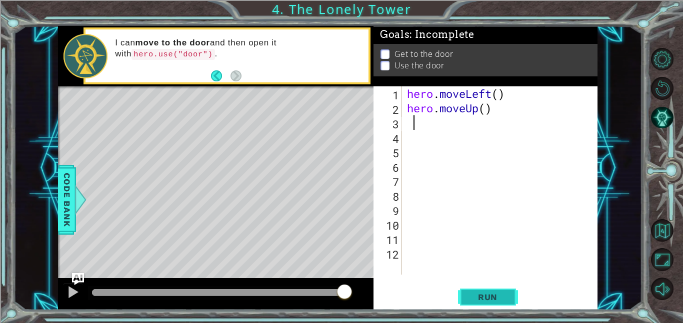
click at [488, 293] on span "Run" at bounding box center [487, 297] width 39 height 10
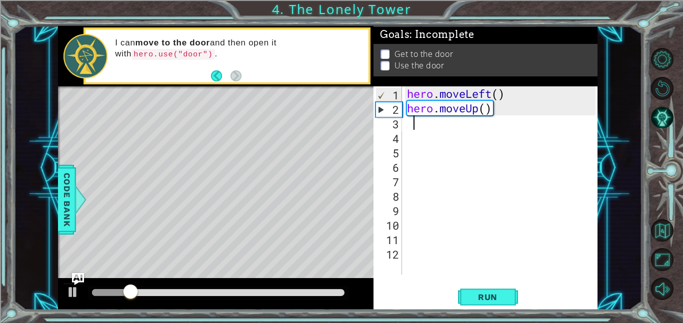
click at [525, 98] on div "hero . moveLeft ( ) hero . moveUp ( )" at bounding box center [502, 194] width 195 height 217
click at [496, 299] on span "Run" at bounding box center [487, 297] width 39 height 10
click at [532, 104] on div "hero . moveLeft ( ) hero . moveUp ( )" at bounding box center [502, 194] width 195 height 217
click at [522, 90] on div "hero . moveLeft ( ) hero . moveUp ( )" at bounding box center [502, 194] width 195 height 217
type textarea "hero.moveLeft()"
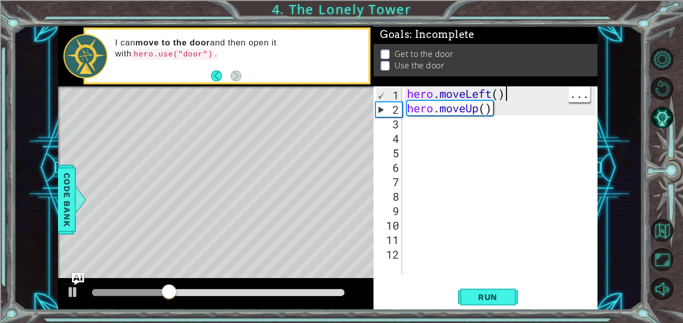
click at [490, 309] on div "hero.moveLeft() 1 2 3 4 5 6 7 8 9 10 11 12 hero . moveLeft ( ) hero . moveUp ( …" at bounding box center [485, 198] width 224 height 224
click at [489, 306] on button "Run" at bounding box center [488, 297] width 60 height 22
click at [525, 90] on div "hero . moveLeft ( ) hero . moveUp ( )" at bounding box center [502, 194] width 195 height 217
click at [519, 155] on div "hero . moveLeft ( ) hero . moveUp ( )" at bounding box center [502, 194] width 195 height 217
